Goal: Task Accomplishment & Management: Manage account settings

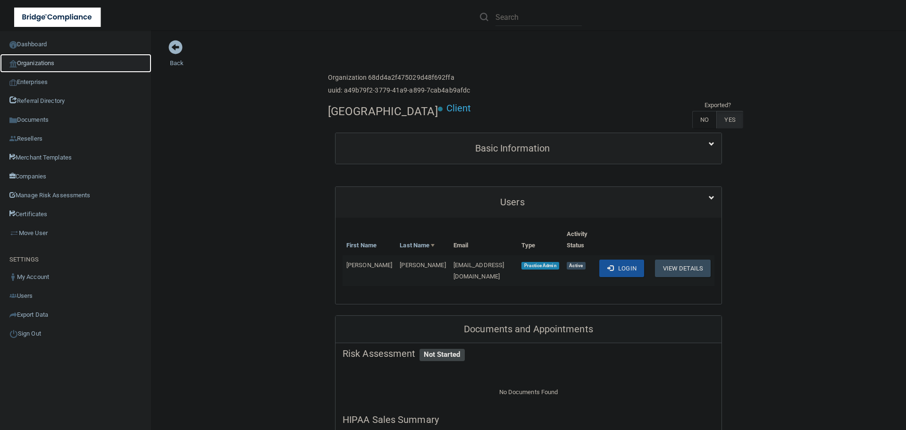
click at [56, 61] on link "Organizations" at bounding box center [75, 63] width 151 height 19
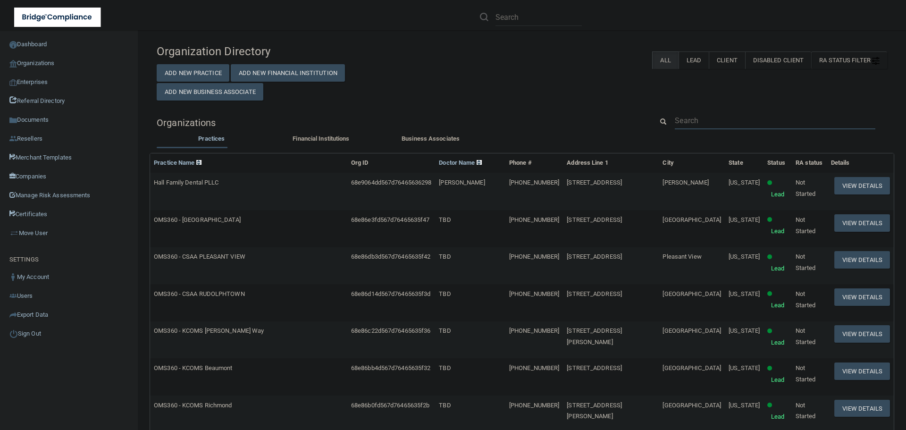
click at [701, 123] on input "text" at bounding box center [775, 120] width 200 height 17
paste input "[EMAIL_ADDRESS][DOMAIN_NAME]"
type input "[EMAIL_ADDRESS][DOMAIN_NAME]"
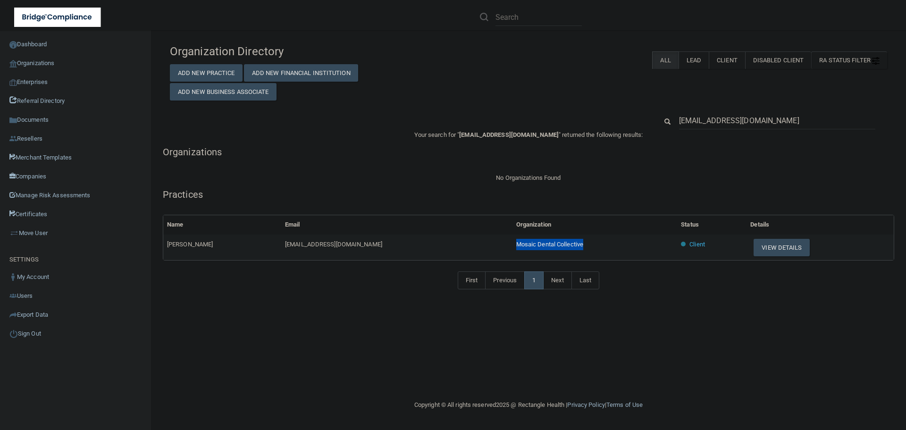
drag, startPoint x: 587, startPoint y: 243, endPoint x: 510, endPoint y: 239, distance: 77.0
click at [512, 239] on td "Mosaic Dental Collective" at bounding box center [594, 246] width 165 height 25
copy span "Mosaic Dental Collective"
click at [774, 250] on button "View Details" at bounding box center [781, 247] width 56 height 17
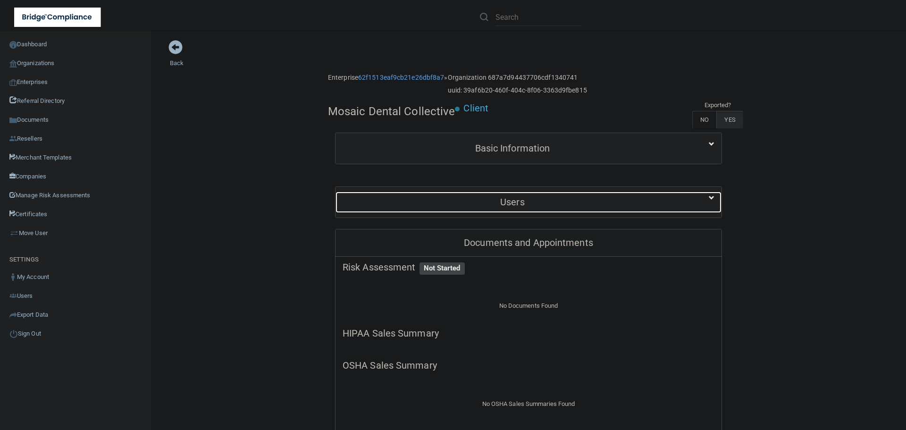
click at [533, 201] on h5 "Users" at bounding box center [512, 202] width 340 height 10
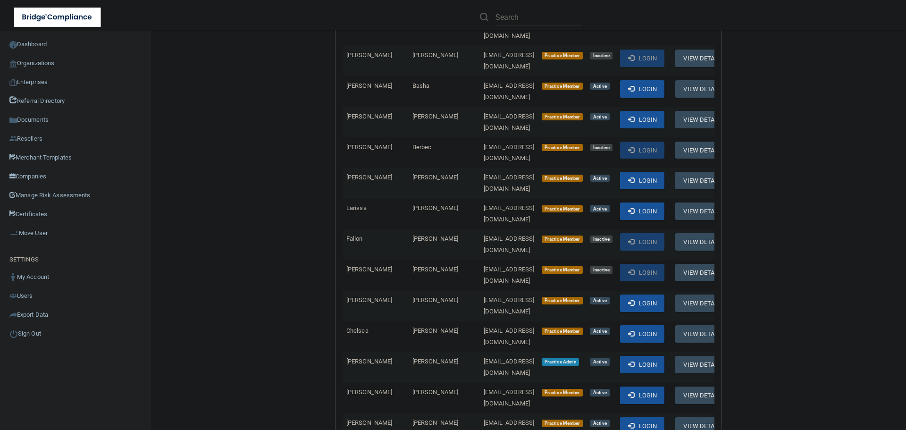
scroll to position [283, 0]
click at [655, 355] on button "Login" at bounding box center [642, 363] width 45 height 17
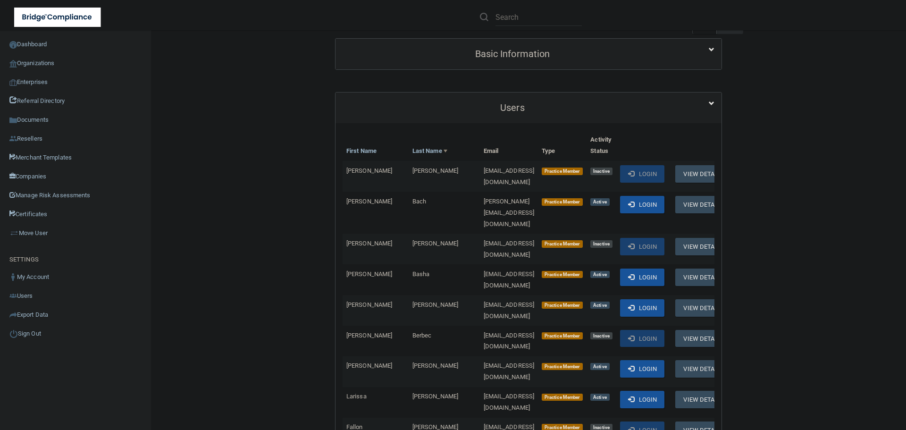
scroll to position [0, 0]
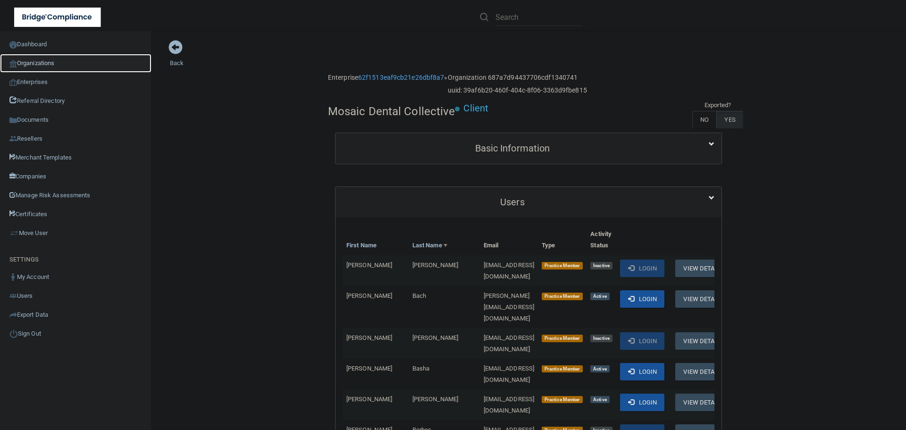
click at [47, 64] on link "Organizations" at bounding box center [75, 63] width 151 height 19
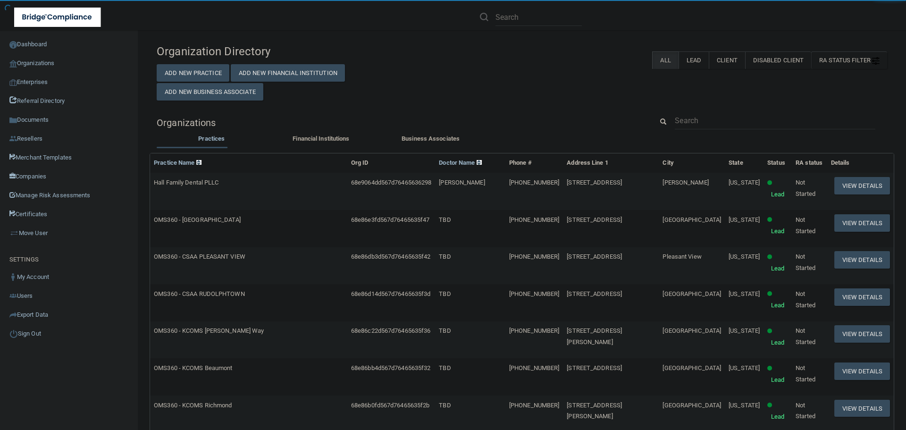
click at [667, 119] on div at bounding box center [774, 120] width 215 height 17
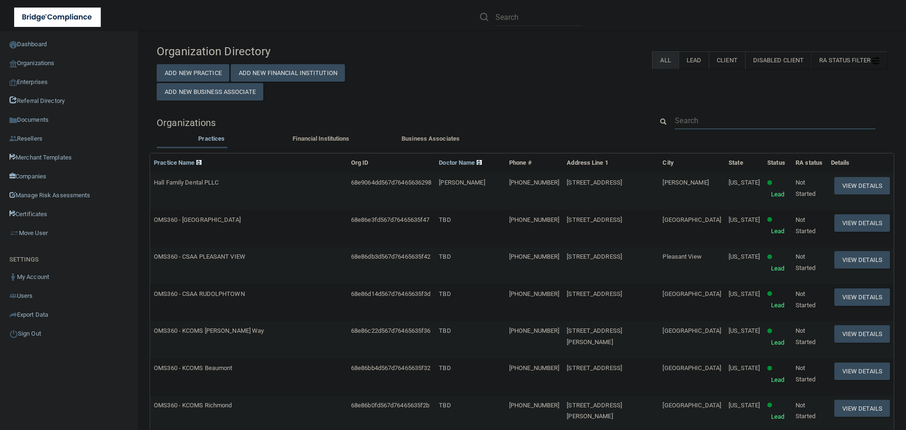
click at [679, 118] on input "text" at bounding box center [775, 120] width 200 height 17
paste input "Aileen.pinedo@yahoo.com"
type input "Aileen.pinedo@yahoo.com"
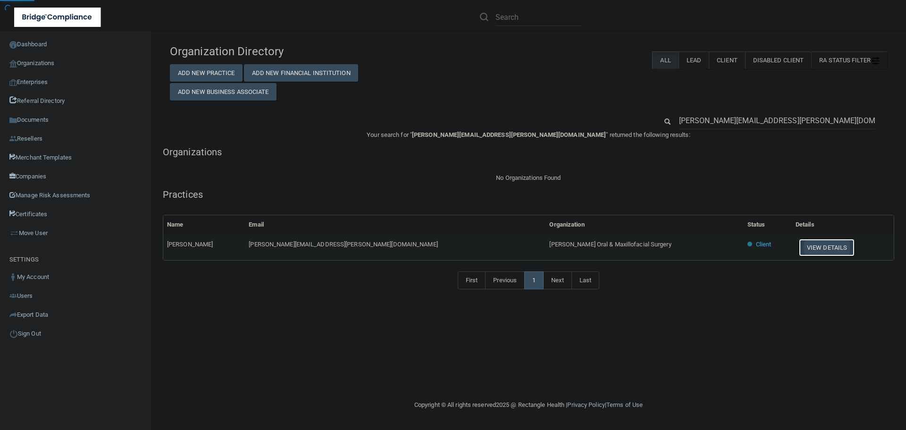
click at [799, 243] on button "View Details" at bounding box center [827, 247] width 56 height 17
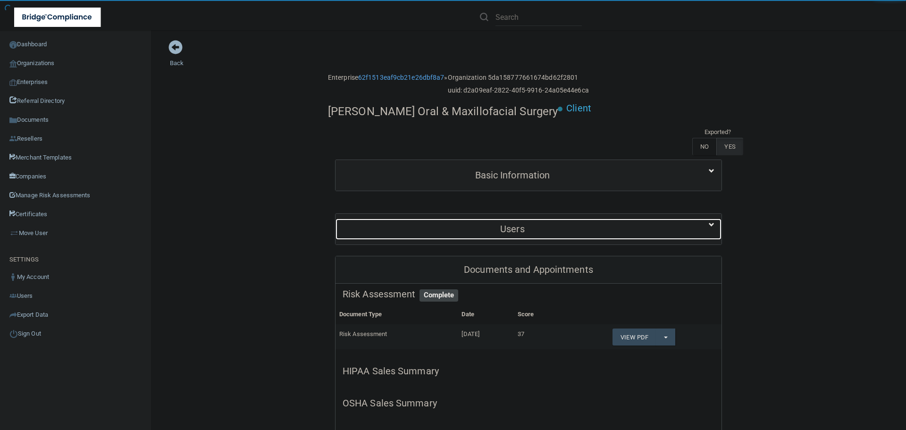
click at [500, 236] on div "Users" at bounding box center [512, 228] width 354 height 21
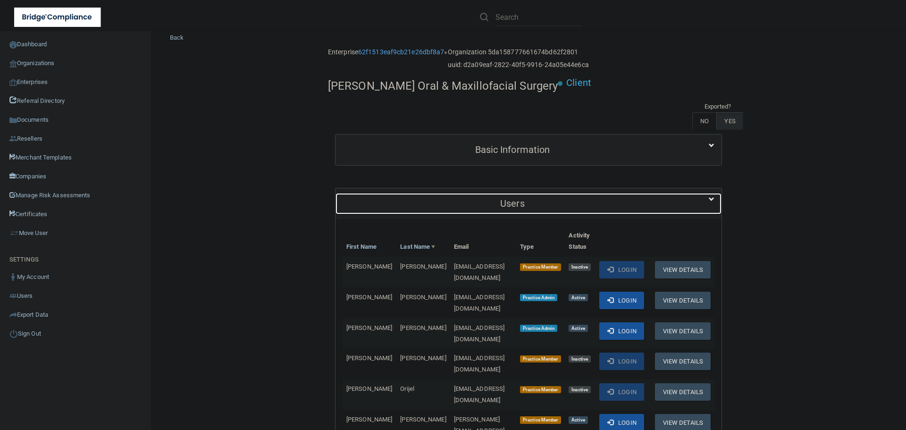
scroll to position [47, 0]
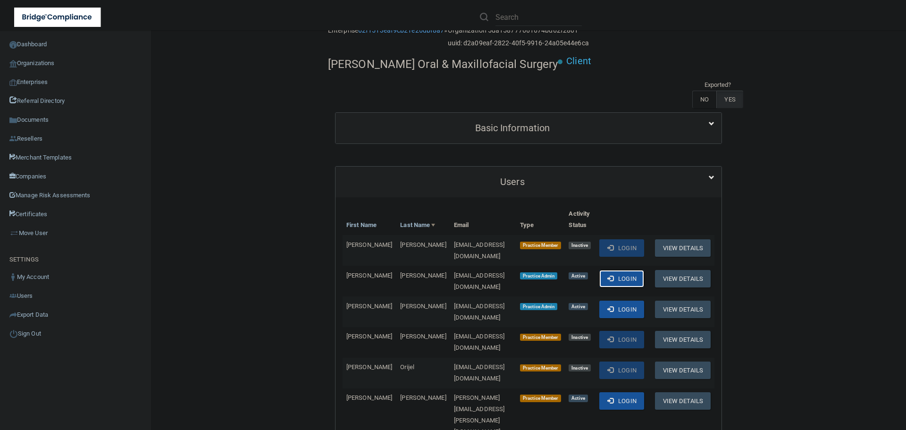
click at [625, 271] on button "Login" at bounding box center [621, 278] width 45 height 17
click at [53, 68] on link "Organizations" at bounding box center [75, 63] width 151 height 19
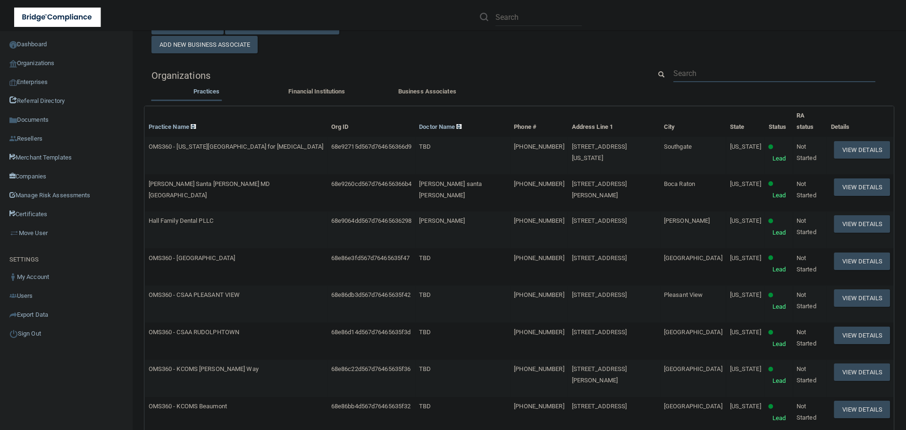
click at [681, 67] on input "text" at bounding box center [774, 73] width 202 height 17
paste input "adoshier@lancastercancercenter.com"
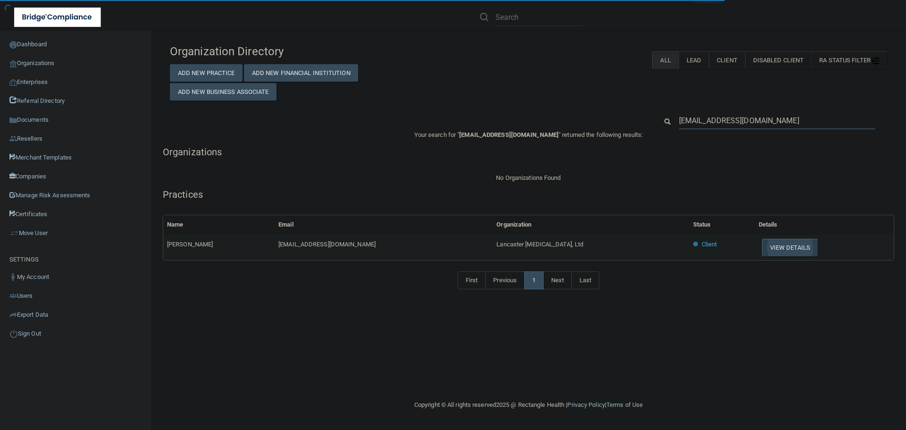
type input "adoshier@lancastercancercenter.com"
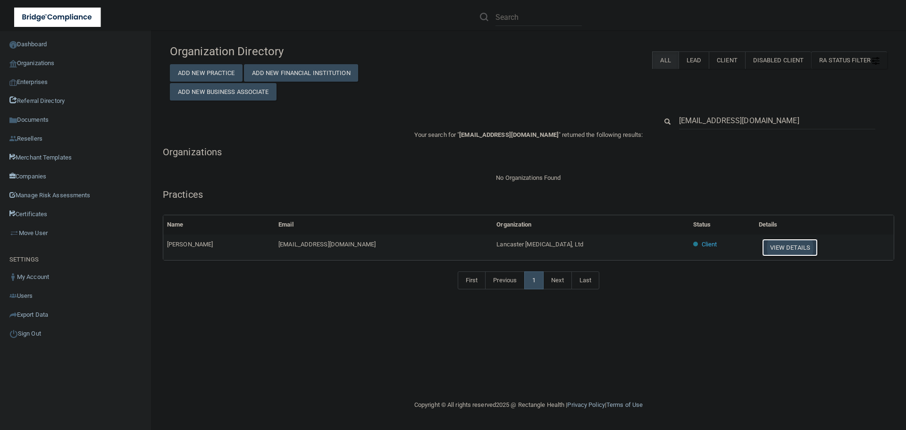
click at [778, 251] on button "View Details" at bounding box center [790, 247] width 56 height 17
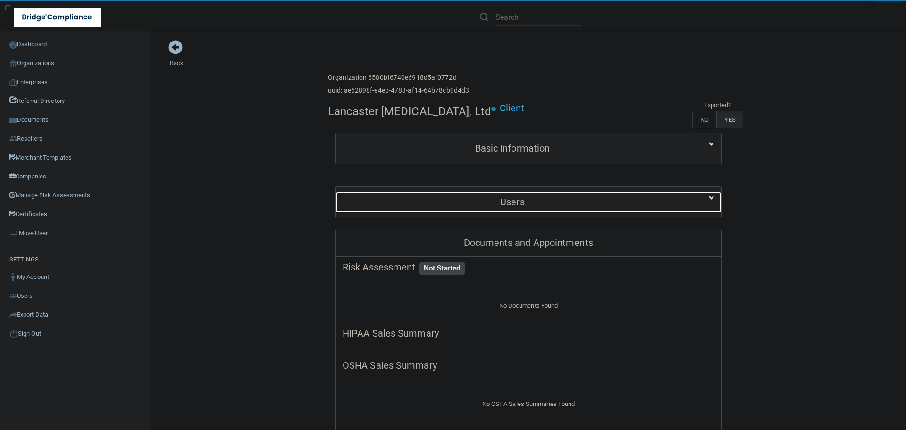
click at [479, 193] on div "Users" at bounding box center [512, 202] width 354 height 21
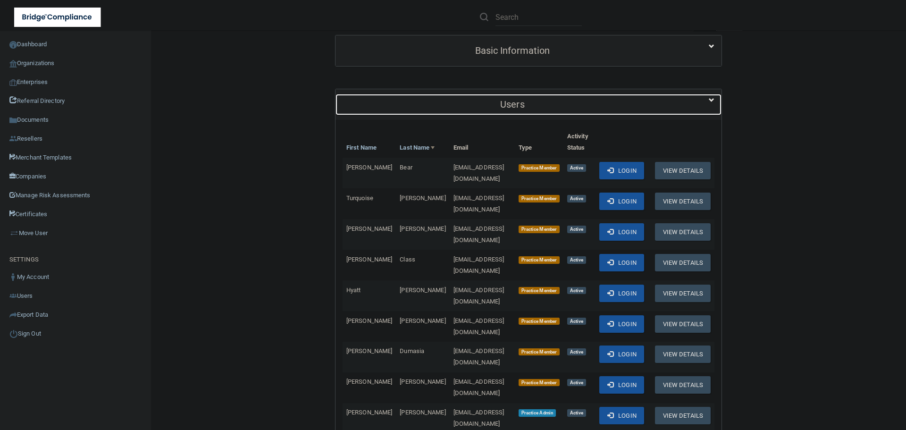
scroll to position [94, 0]
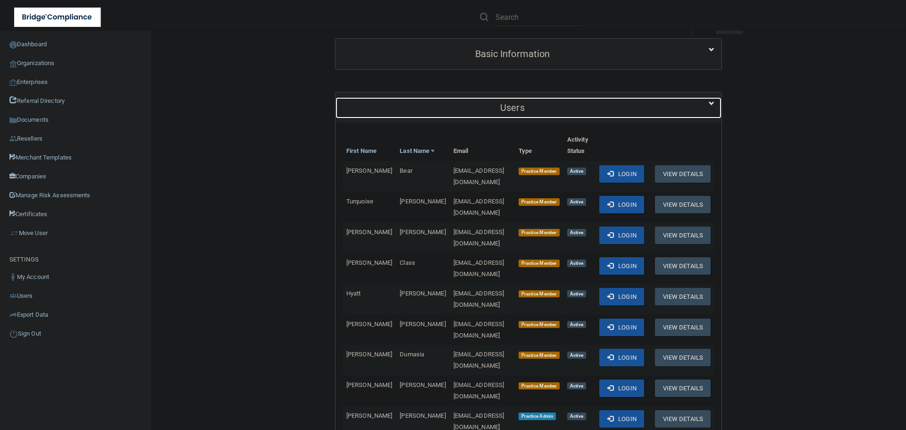
click at [467, 113] on div "Users" at bounding box center [512, 107] width 354 height 21
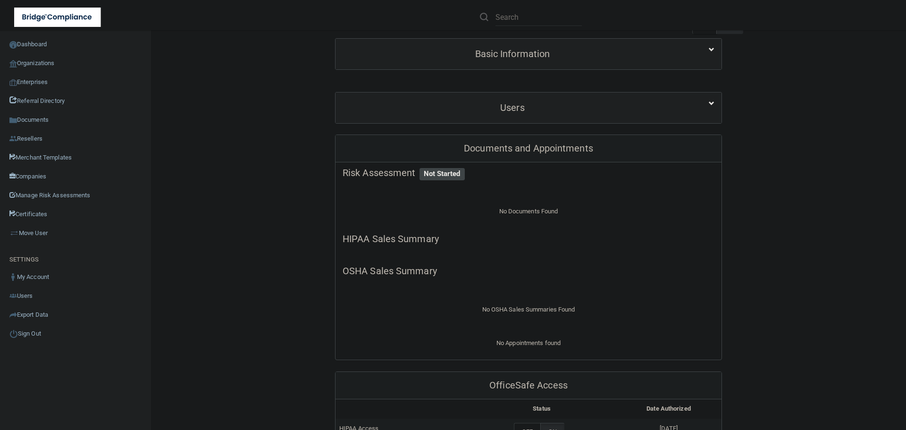
click at [258, 280] on div "Back Enterprise » Organization 6580bf6740e6918d5af0772d uuid: ae62898f-e4eb-478…" at bounding box center [528, 429] width 717 height 968
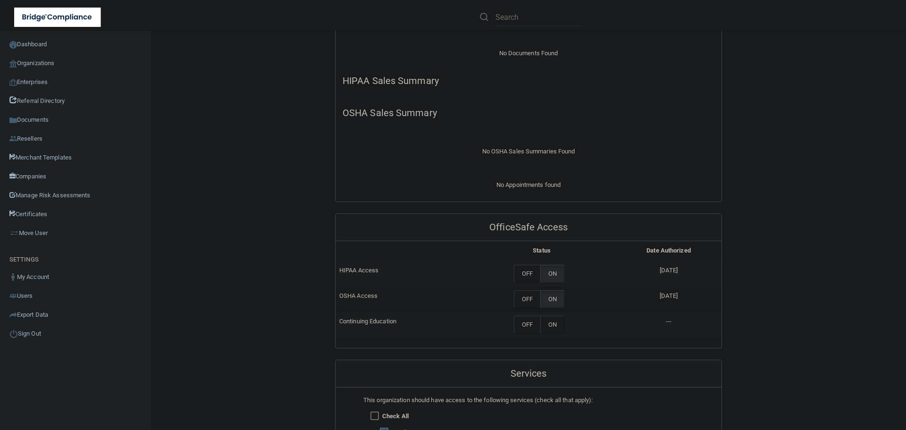
scroll to position [236, 0]
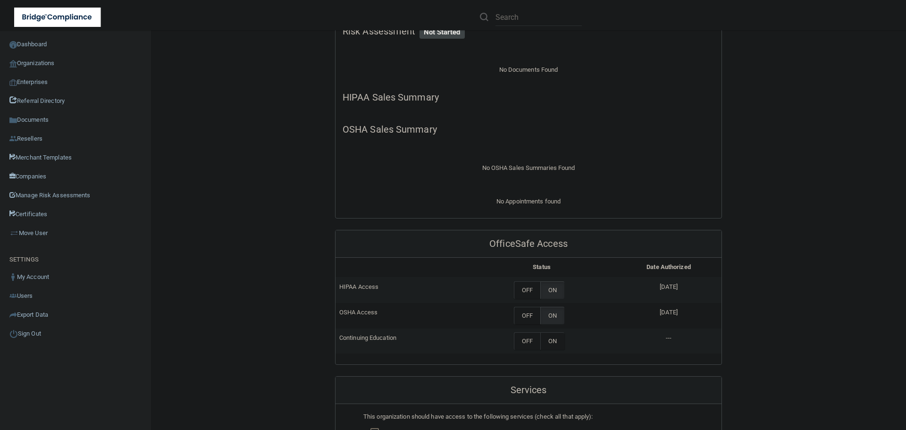
click at [822, 300] on div "Back Enterprise » Organization 6580bf6740e6918d5af0772d uuid: ae62898f-e4eb-478…" at bounding box center [528, 288] width 717 height 968
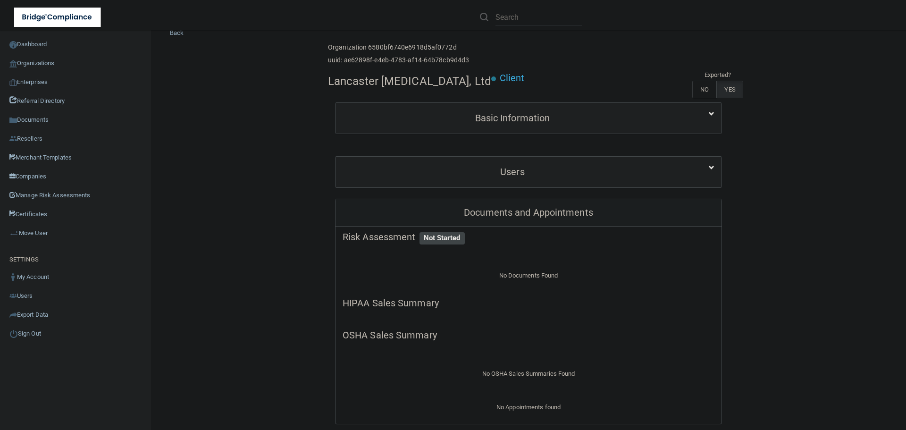
scroll to position [0, 0]
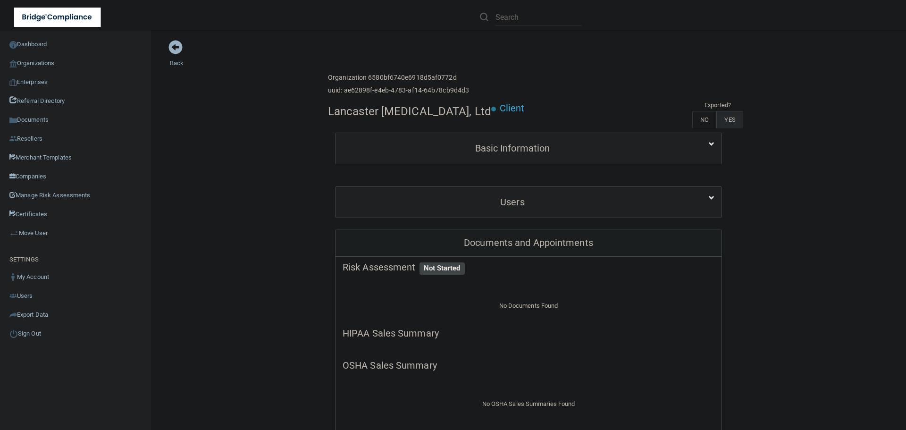
click at [402, 72] on div "Organization 6580bf6740e6918d5af0772d uuid: ae62898f-e4eb-4783-af14-64b78cb9d4d3" at bounding box center [398, 84] width 141 height 31
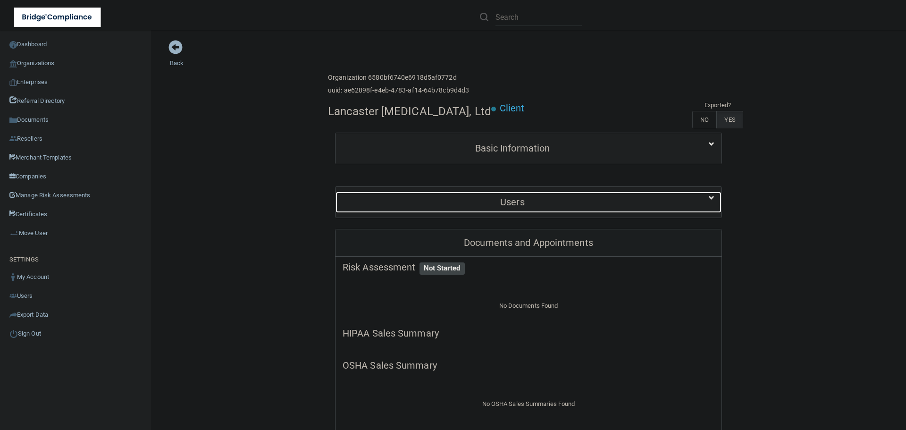
click at [525, 206] on h5 "Users" at bounding box center [512, 202] width 340 height 10
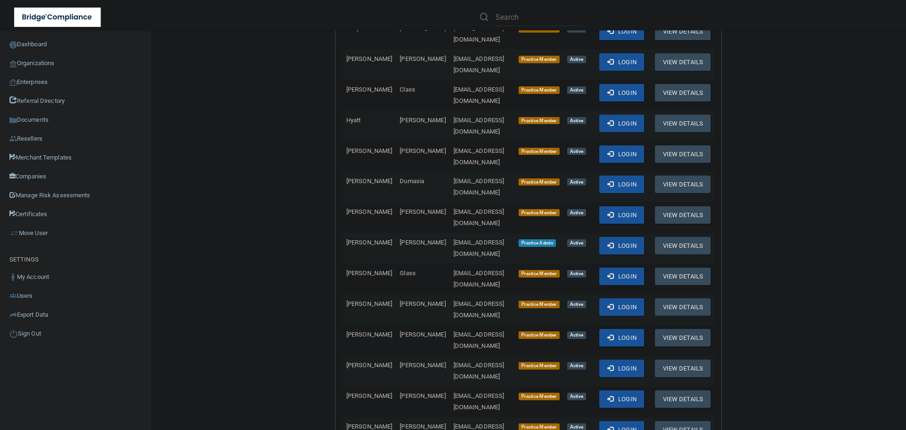
scroll to position [283, 0]
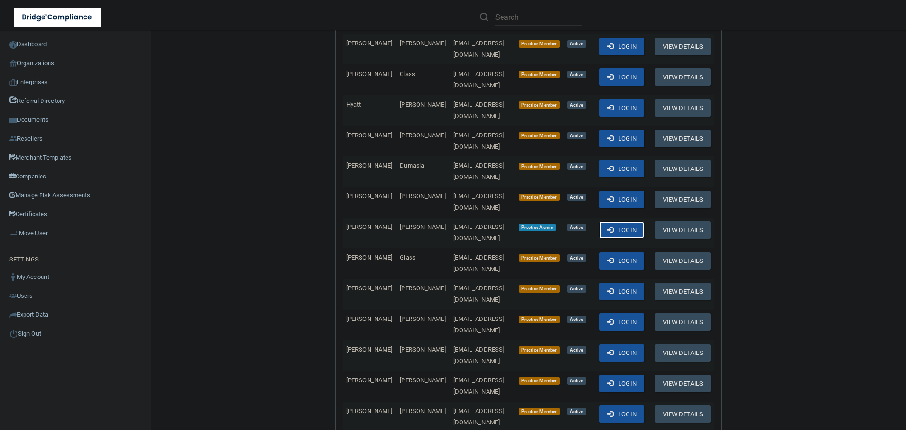
click at [613, 226] on span at bounding box center [610, 229] width 6 height 6
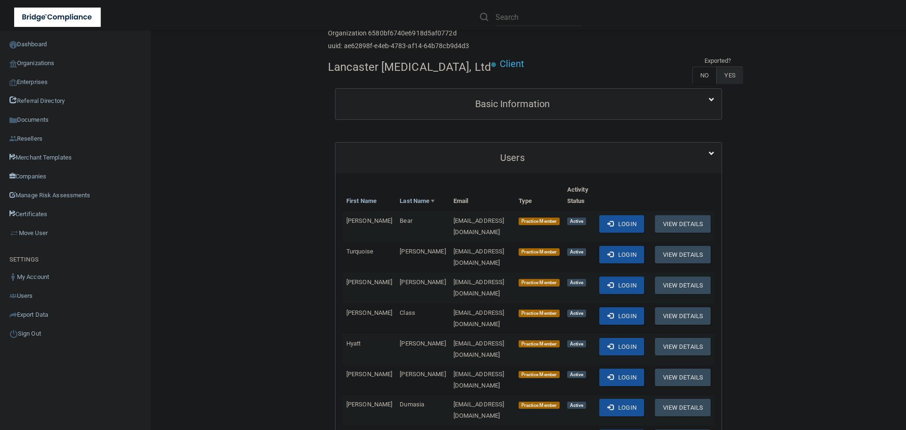
scroll to position [0, 0]
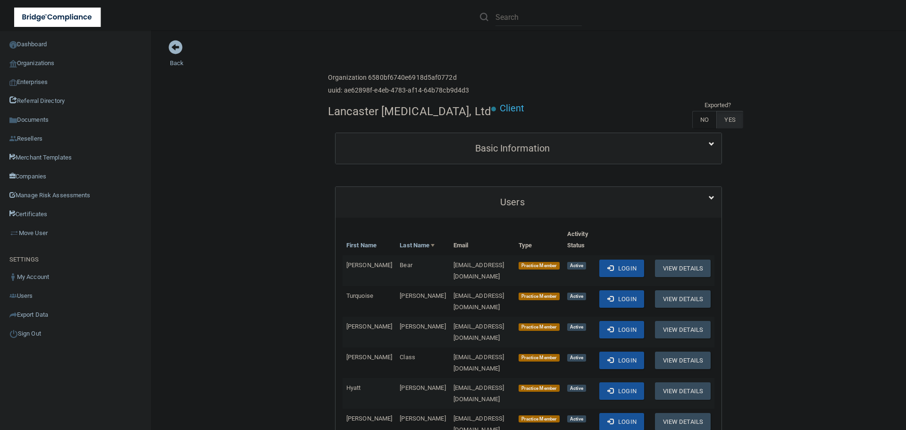
click at [361, 112] on h4 "Lancaster Cancer Center, Ltd" at bounding box center [409, 111] width 163 height 12
copy div "Lancaster Cancer Center, Ltd"
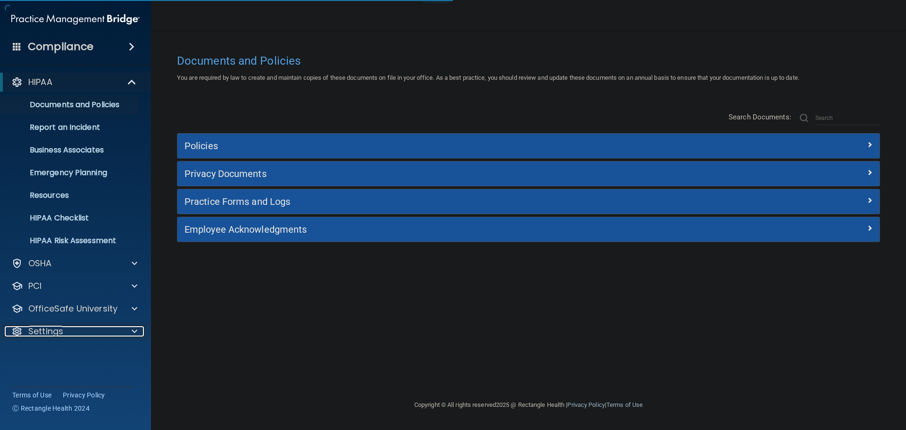
click at [89, 332] on div "Settings" at bounding box center [62, 330] width 117 height 11
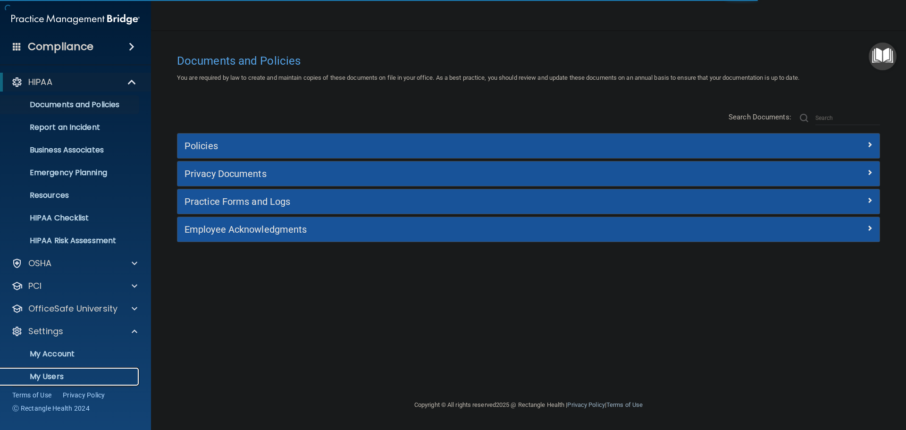
click at [59, 372] on p "My Users" at bounding box center [70, 376] width 129 height 9
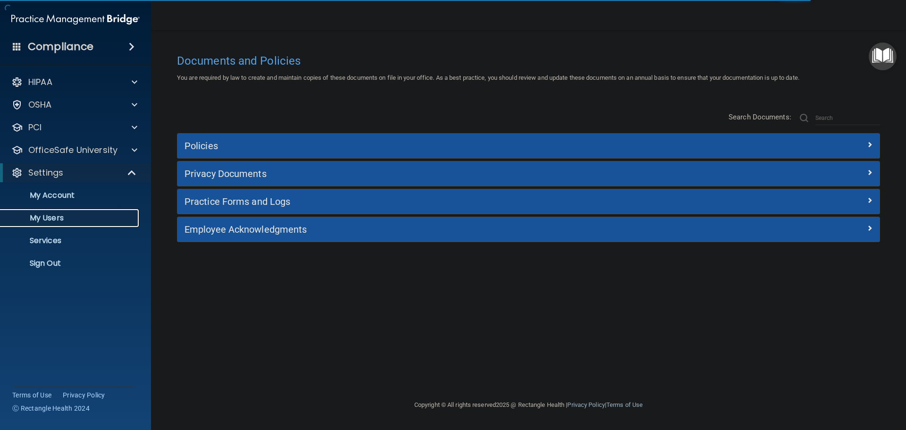
select select "20"
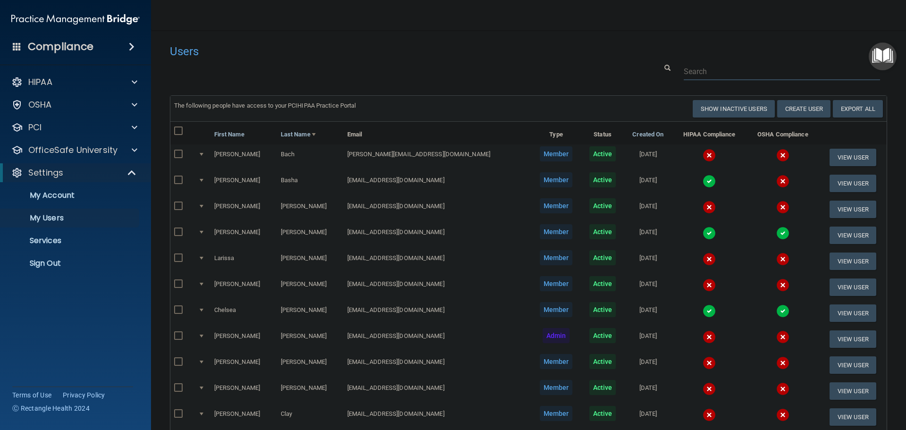
click at [725, 68] on input "text" at bounding box center [782, 71] width 196 height 17
paste input "Mosaic Dental Collective"
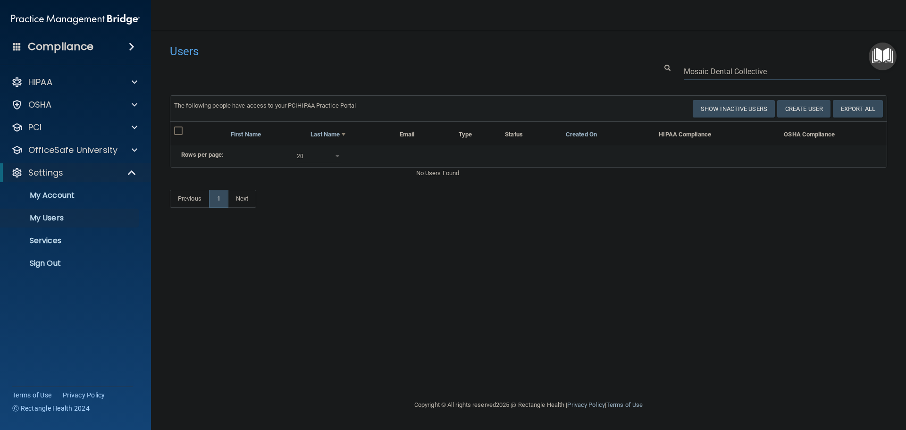
click at [717, 69] on input "Mosaic Dental Collective" at bounding box center [782, 71] width 196 height 17
click at [716, 69] on input "Mosaic Dental Collective" at bounding box center [782, 71] width 196 height 17
click at [719, 69] on input "Mosaic Dental Collective" at bounding box center [782, 71] width 196 height 17
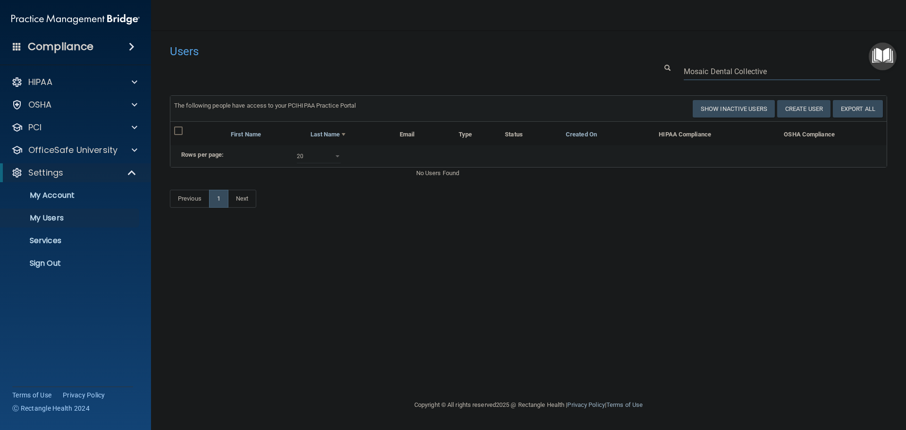
click at [719, 69] on input "Mosaic Dental Collective" at bounding box center [782, 71] width 196 height 17
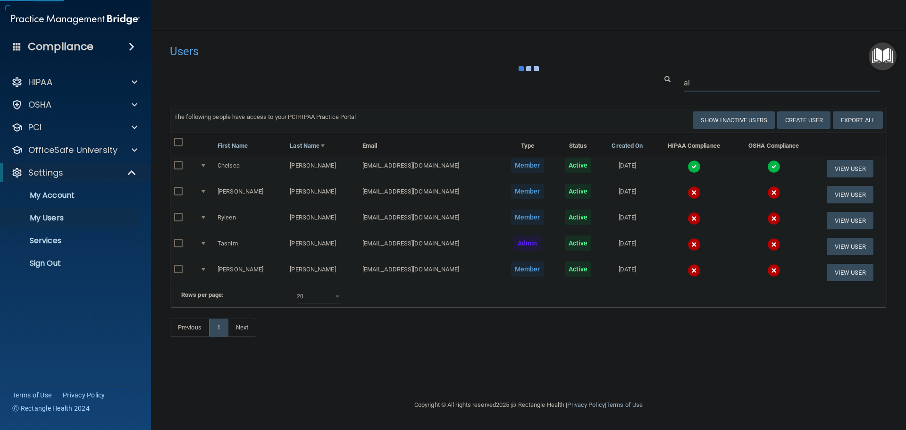
type input "a"
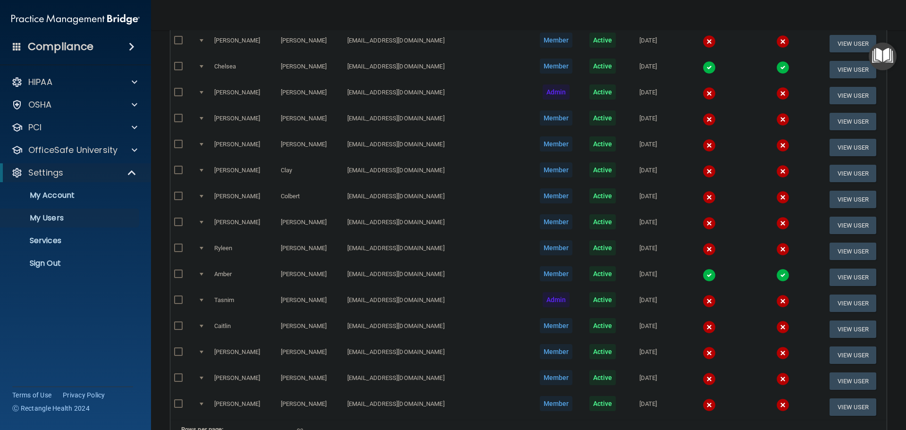
scroll to position [330, 0]
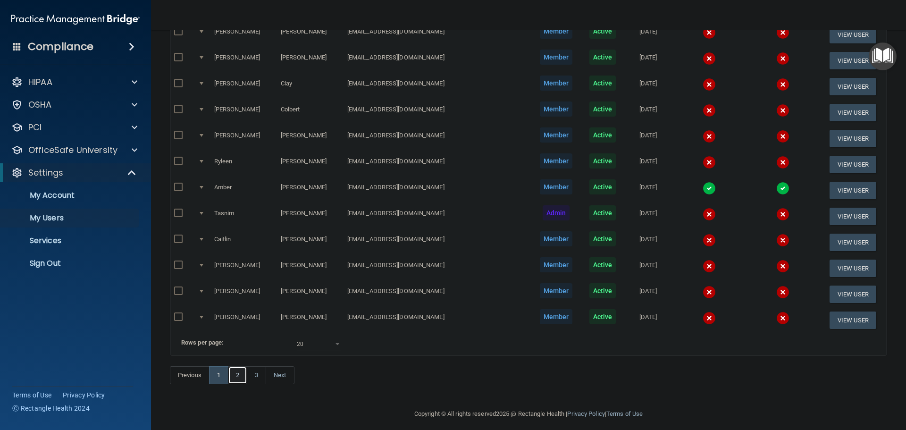
click at [242, 384] on link "2" at bounding box center [237, 375] width 19 height 18
select select "20"
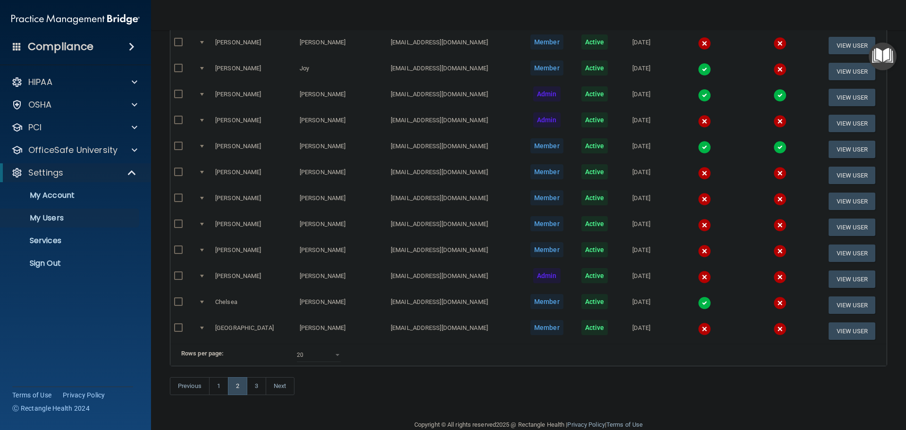
scroll to position [351, 0]
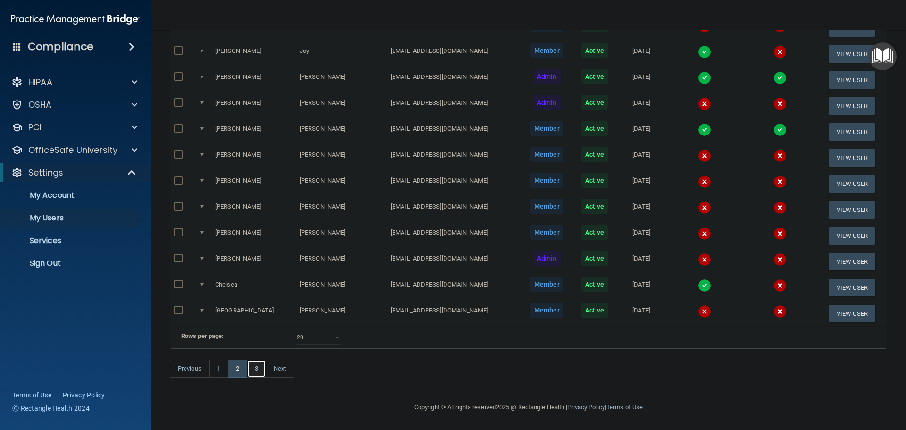
click at [259, 365] on link "3" at bounding box center [256, 368] width 19 height 18
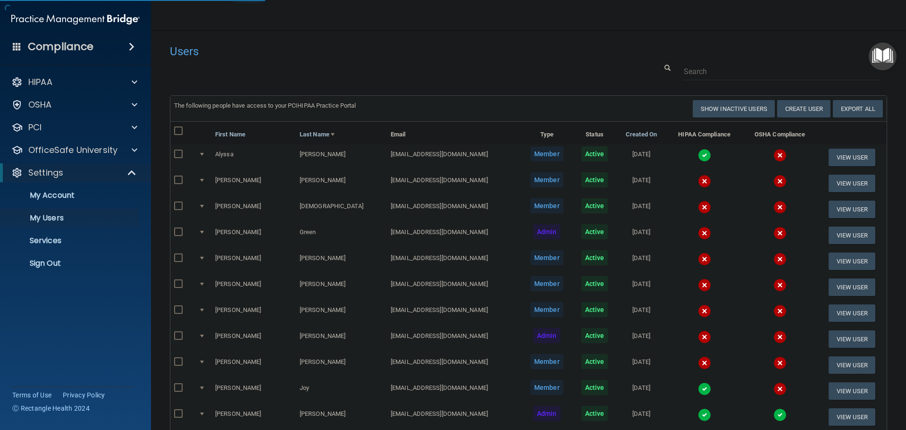
select select "20"
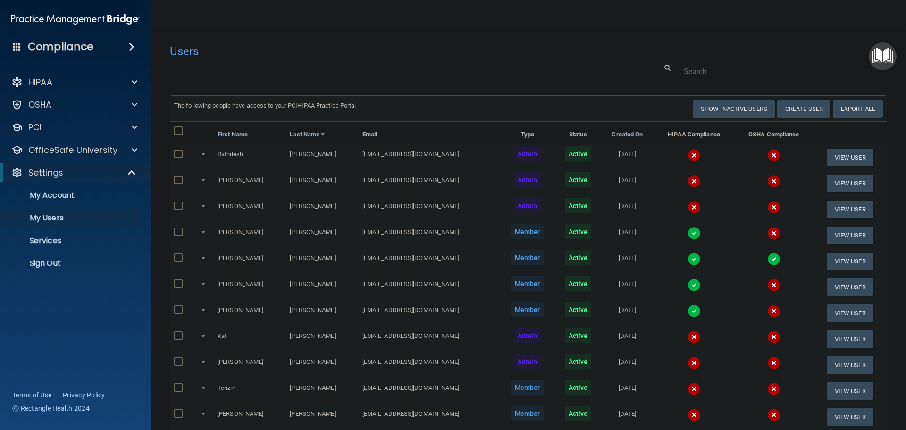
scroll to position [47, 0]
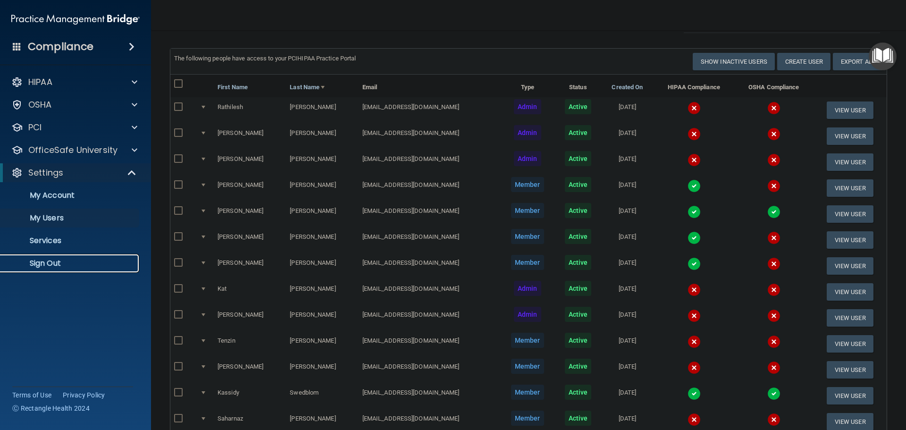
click at [60, 261] on p "Sign Out" at bounding box center [70, 263] width 129 height 9
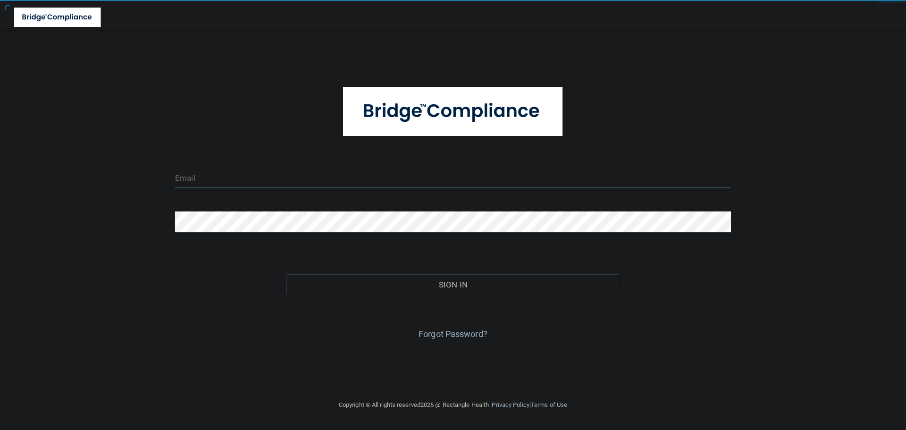
type input "[EMAIL_ADDRESS][DOMAIN_NAME]"
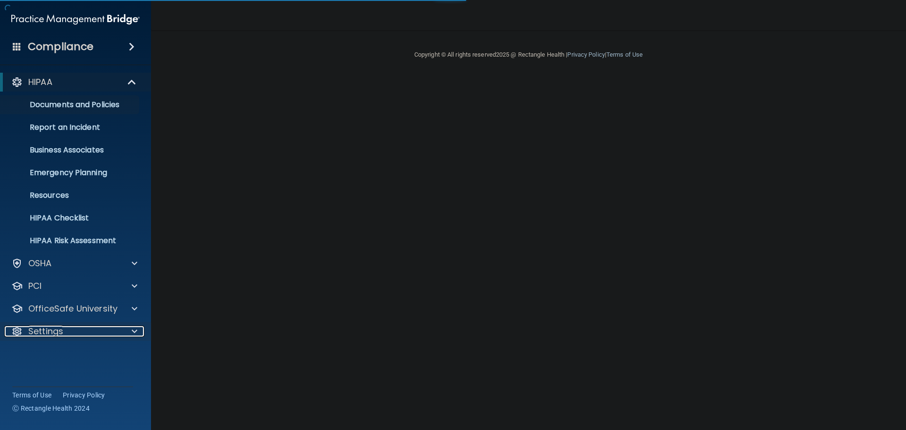
click at [132, 326] on span at bounding box center [135, 330] width 6 height 11
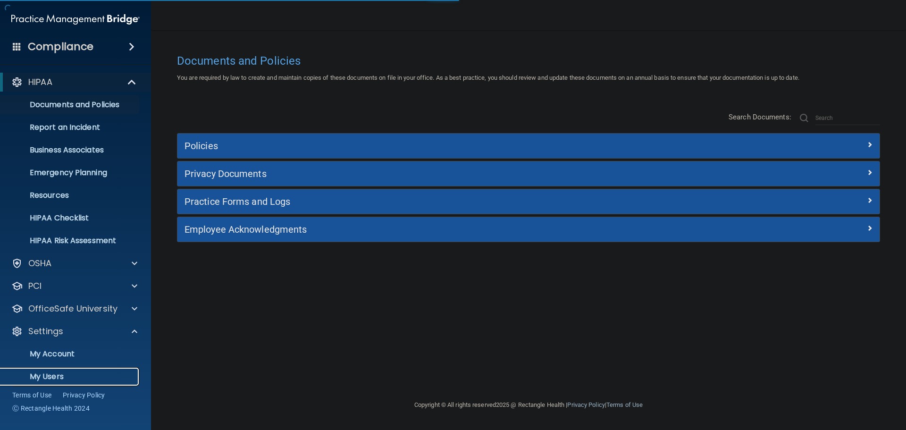
click at [62, 379] on p "My Users" at bounding box center [70, 376] width 129 height 9
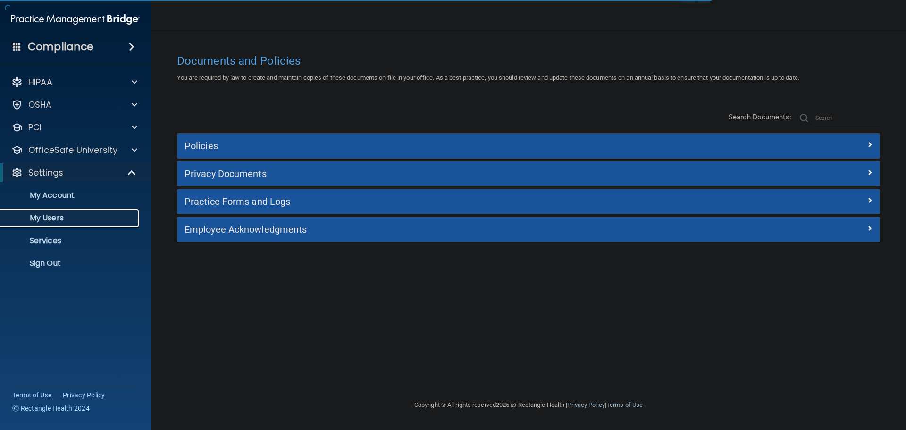
select select "20"
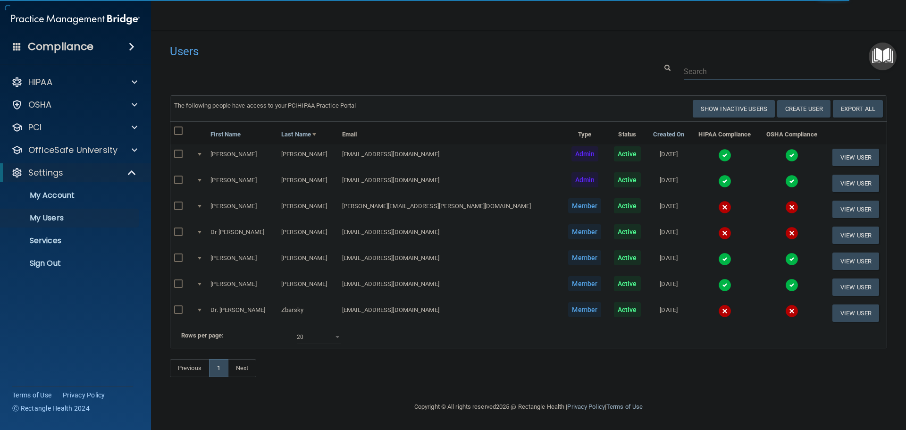
click at [704, 67] on input "text" at bounding box center [782, 71] width 196 height 17
paste input "Aileen.pinedo@yahoo.com"
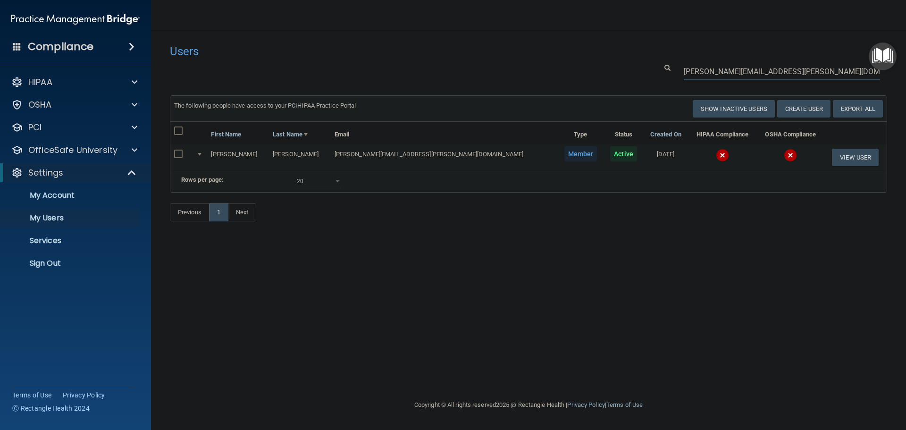
type input "Aileen.pinedo@yahoo.com"
click at [603, 236] on div "Previous 1 Next" at bounding box center [528, 213] width 731 height 43
click at [716, 154] on img at bounding box center [722, 155] width 13 height 13
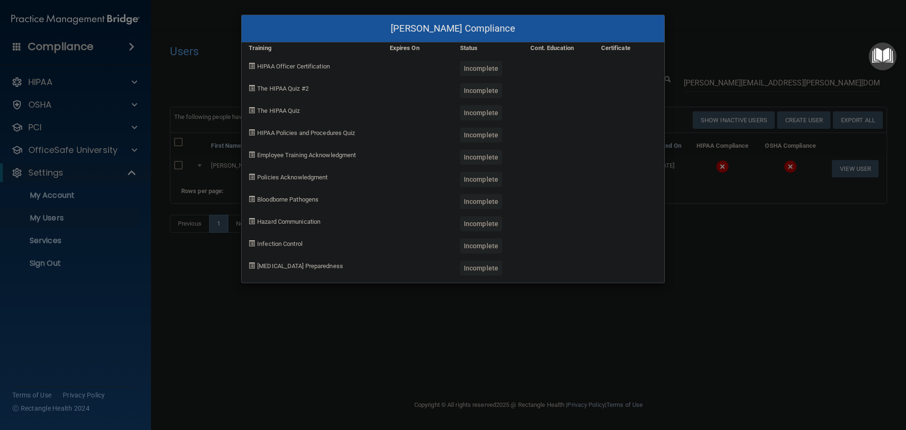
click at [693, 259] on div "Aileen Pinedo's Compliance Training Expires On Status Cont. Education Certifica…" at bounding box center [453, 215] width 906 height 430
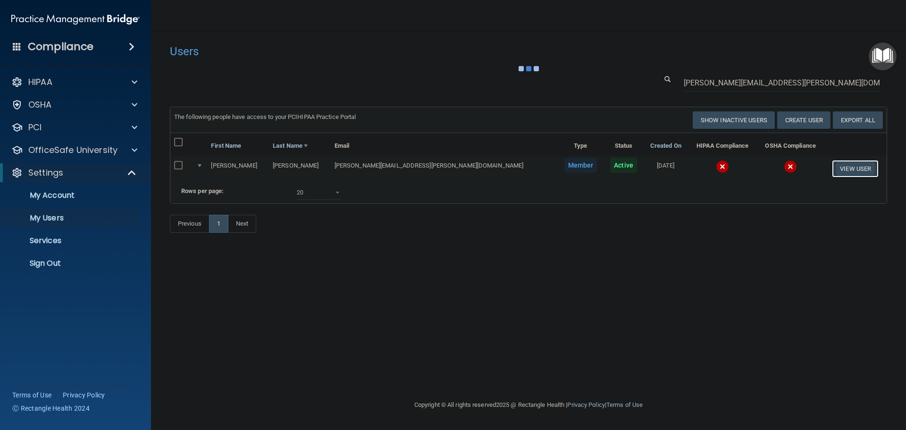
click at [845, 171] on button "View User" at bounding box center [855, 168] width 47 height 17
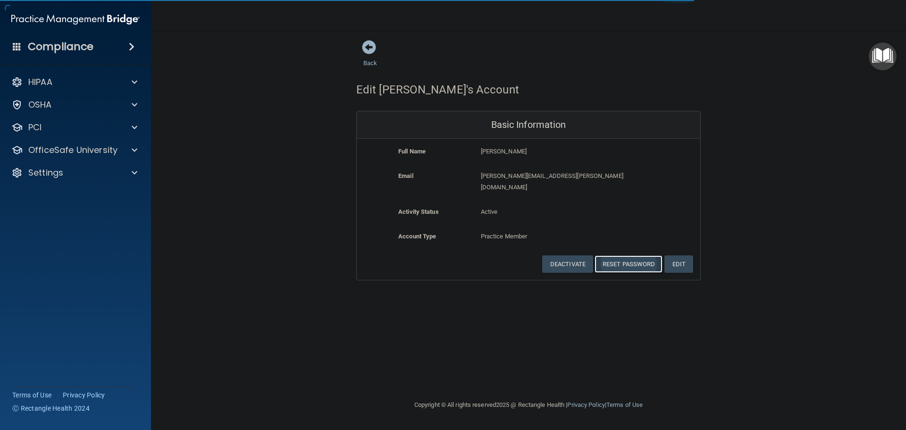
click at [625, 255] on button "Reset Password" at bounding box center [628, 263] width 68 height 17
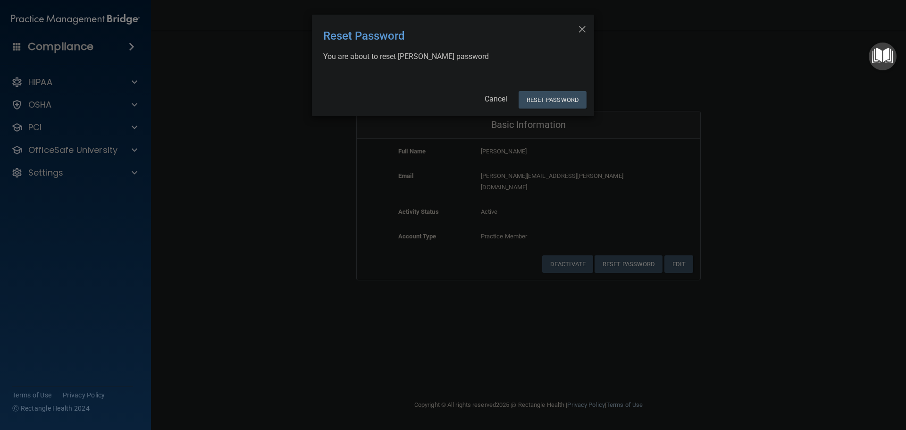
click at [546, 91] on div "× Close Reset Password There was an error while resetting the password ... You …" at bounding box center [453, 65] width 282 height 101
click at [547, 99] on button "Reset Password" at bounding box center [552, 99] width 68 height 17
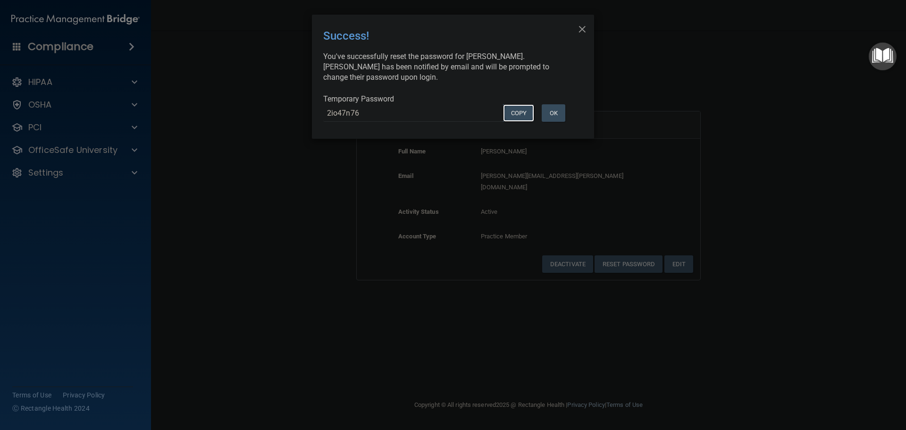
click at [512, 115] on button "COPY" at bounding box center [518, 112] width 31 height 17
click at [560, 114] on button "OK" at bounding box center [554, 112] width 24 height 17
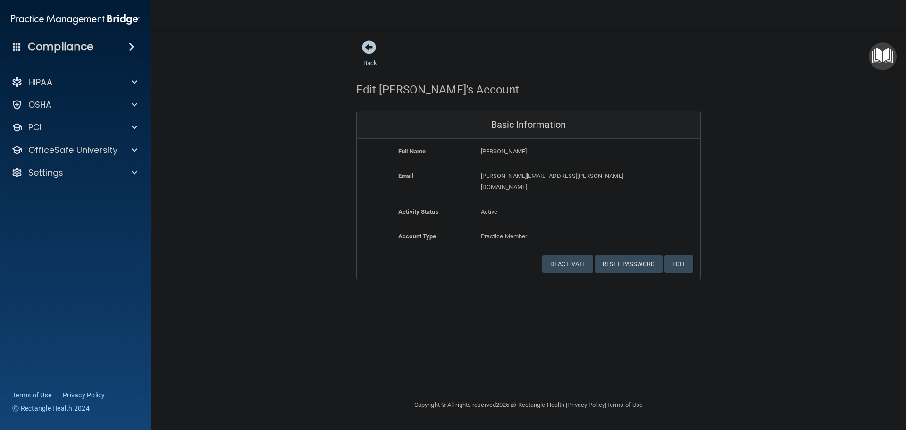
click at [367, 63] on link "Back" at bounding box center [370, 57] width 14 height 18
select select "20"
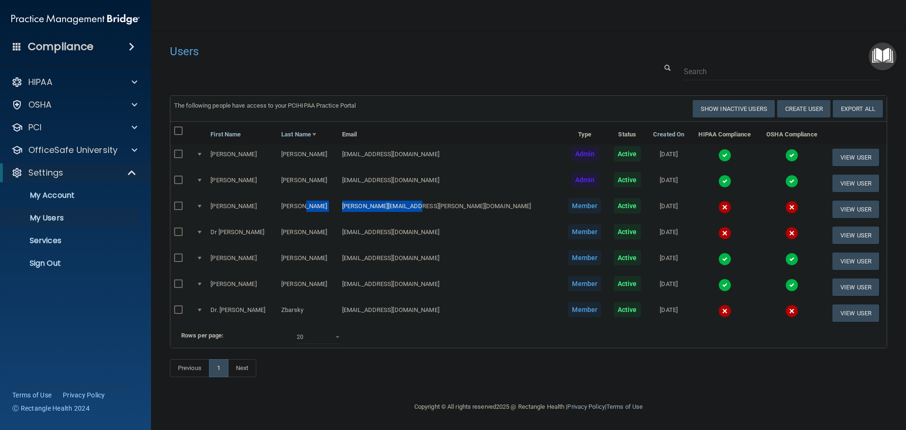
drag, startPoint x: 413, startPoint y: 205, endPoint x: 324, endPoint y: 200, distance: 89.3
click at [324, 200] on tr "Aileen Pinedo aileen.pinedo@yahoo.com Member Active 09/03/2025 View User" at bounding box center [528, 209] width 716 height 26
copy tr "aileen.pinedo@yahoo.com"
click at [50, 262] on p "Sign Out" at bounding box center [70, 263] width 129 height 9
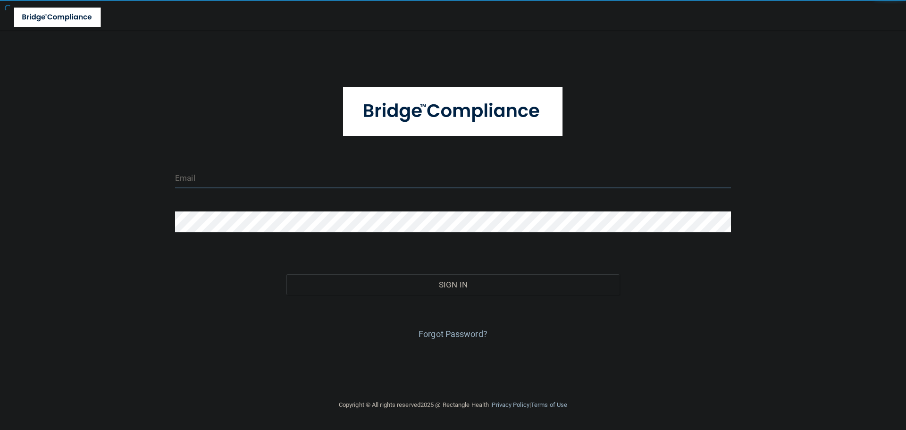
type input "[EMAIL_ADDRESS][DOMAIN_NAME]"
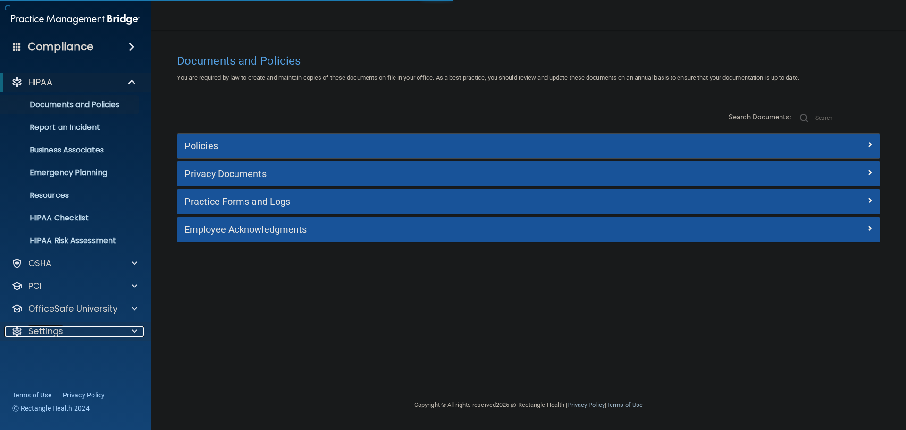
click at [124, 336] on div at bounding box center [133, 330] width 24 height 11
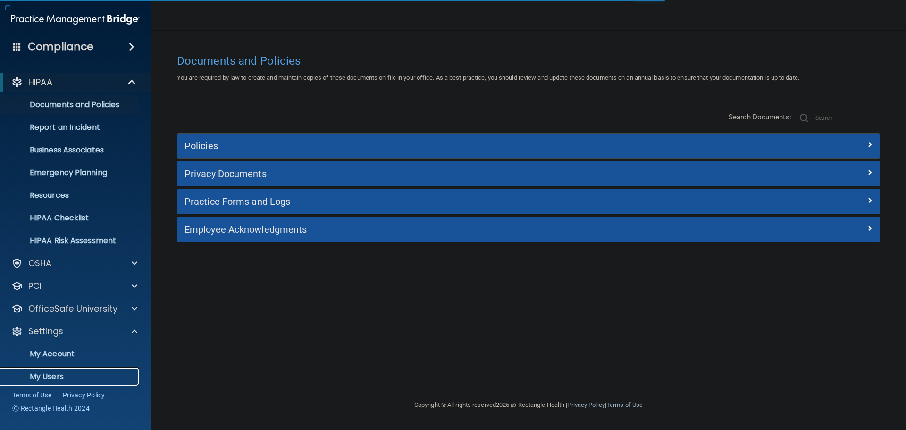
click at [79, 374] on p "My Users" at bounding box center [70, 376] width 129 height 9
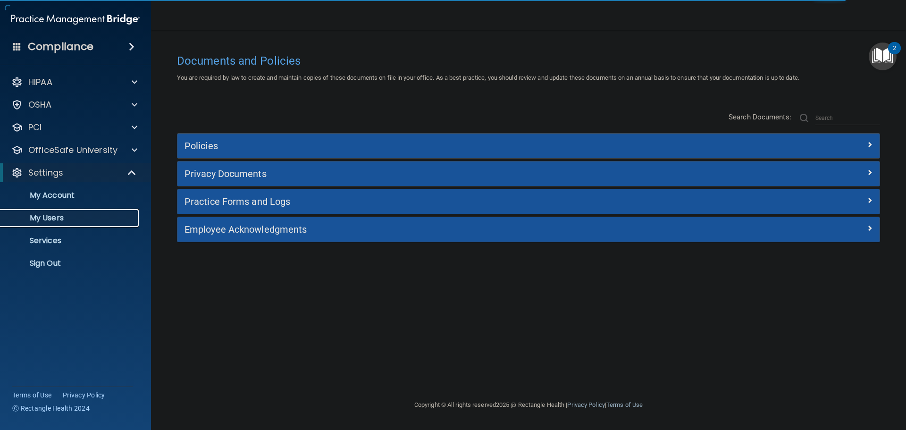
select select "20"
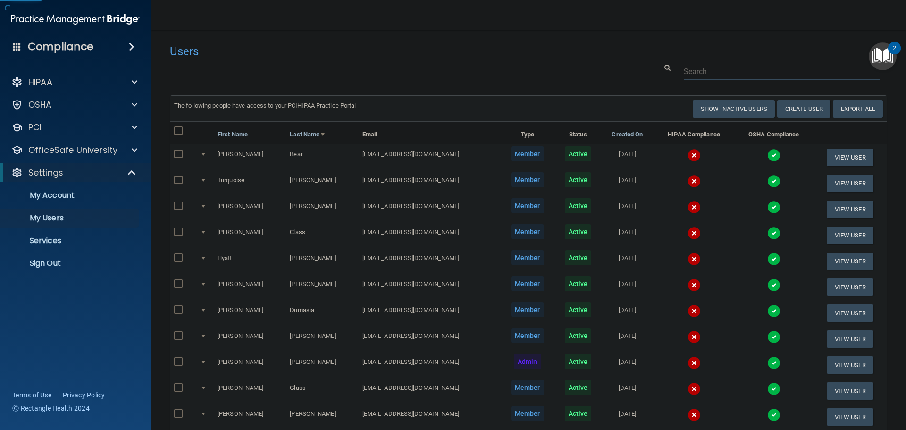
click at [697, 76] on input "text" at bounding box center [782, 71] width 196 height 17
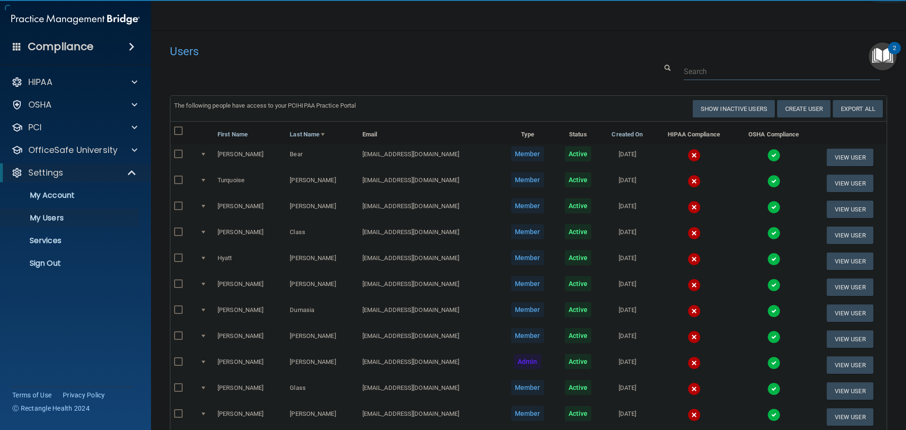
paste input "adoshier@lancastercancercenter.com"
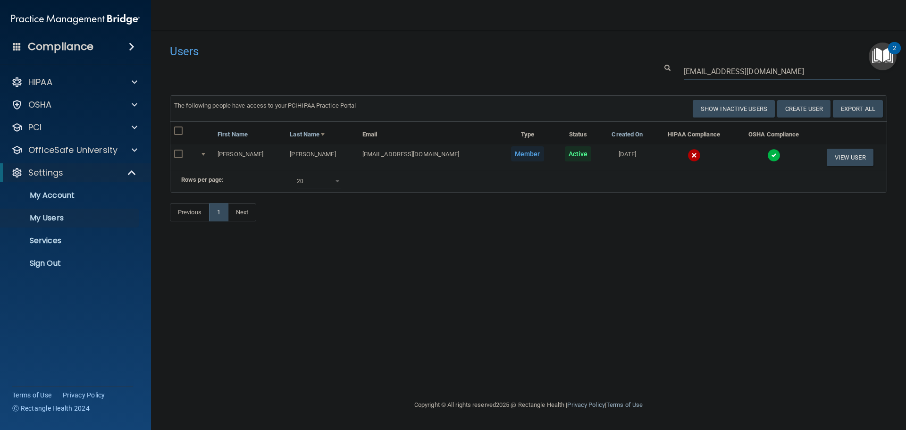
type input "adoshier@lancastercancercenter.com"
click at [767, 157] on img at bounding box center [773, 155] width 13 height 13
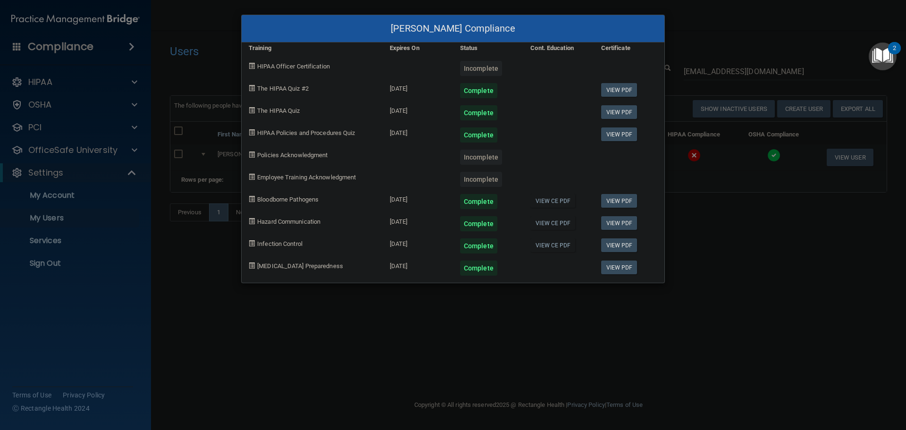
click at [707, 230] on div "Angela Doshier's Compliance Training Expires On Status Cont. Education Certific…" at bounding box center [453, 215] width 906 height 430
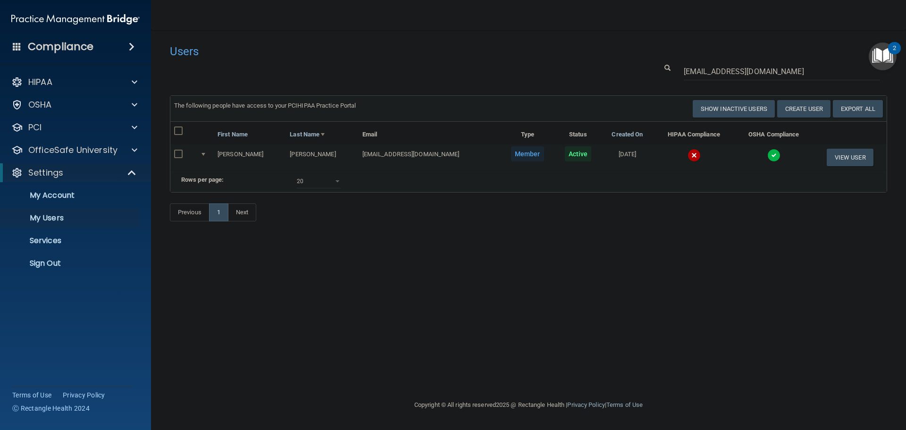
click at [687, 150] on img at bounding box center [693, 155] width 13 height 13
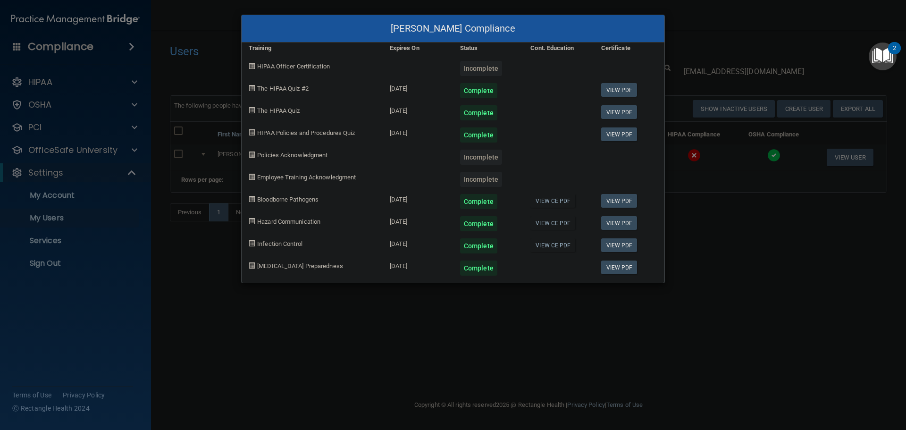
click at [516, 297] on div "Angela Doshier's Compliance Training Expires On Status Cont. Education Certific…" at bounding box center [453, 215] width 906 height 430
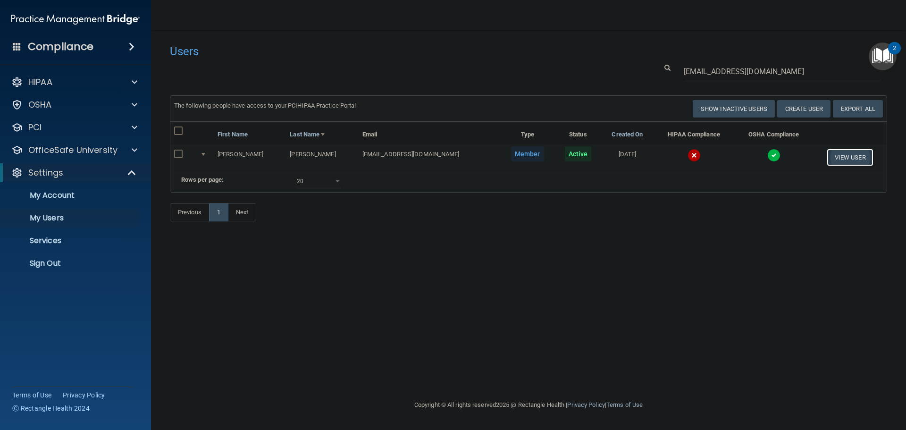
click at [842, 158] on button "View User" at bounding box center [849, 157] width 47 height 17
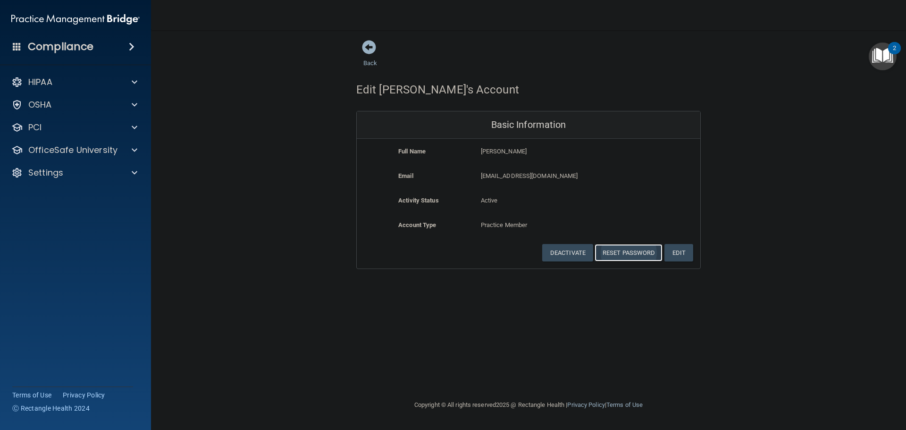
click at [619, 251] on button "Reset Password" at bounding box center [628, 252] width 68 height 17
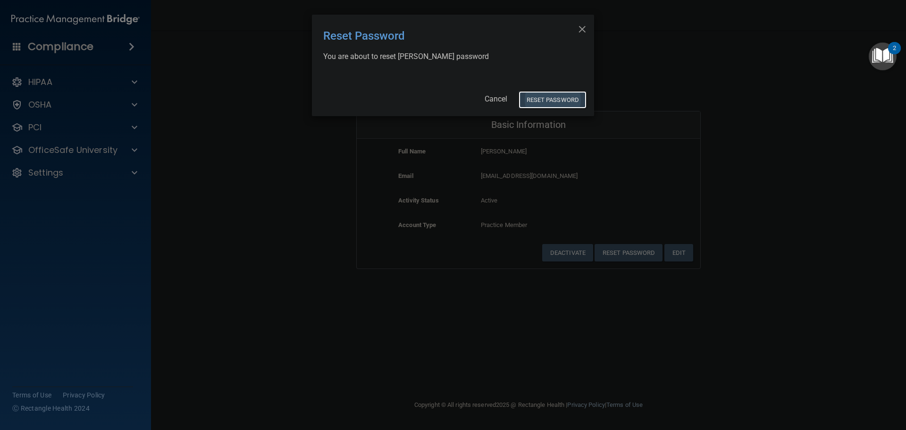
click at [550, 101] on button "Reset Password" at bounding box center [552, 99] width 68 height 17
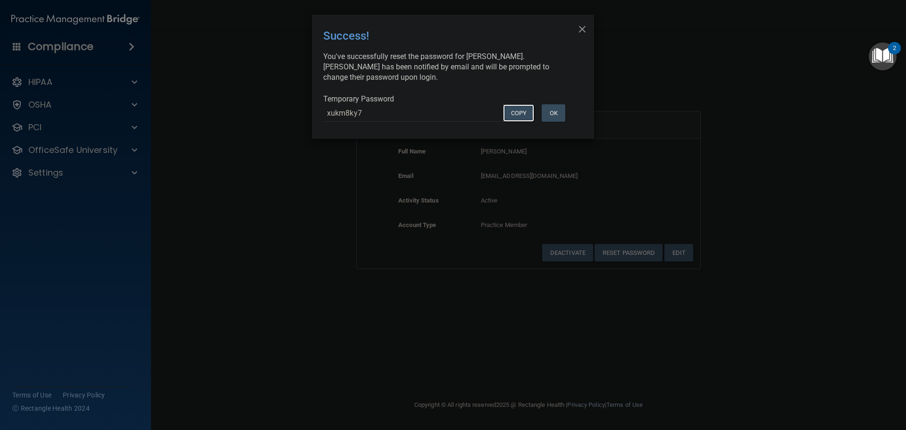
click at [515, 112] on button "COPY" at bounding box center [518, 112] width 31 height 17
